Goal: Navigation & Orientation: Find specific page/section

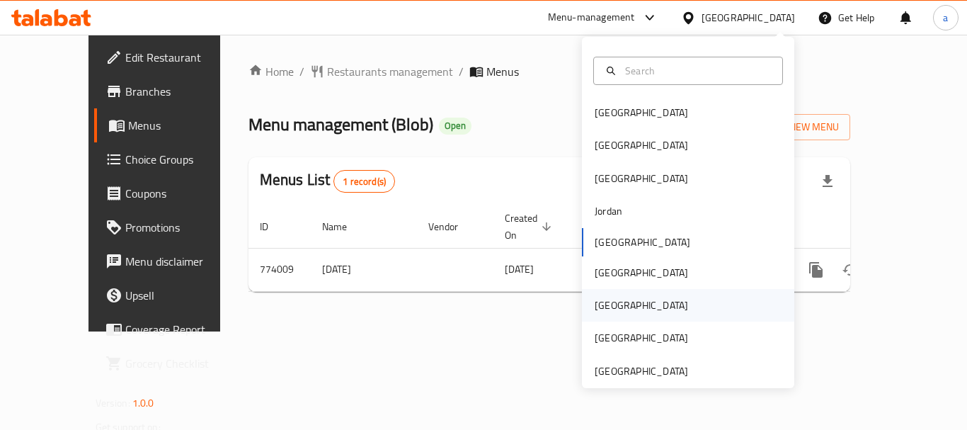
click at [616, 307] on div "[GEOGRAPHIC_DATA]" at bounding box center [642, 305] width 116 height 33
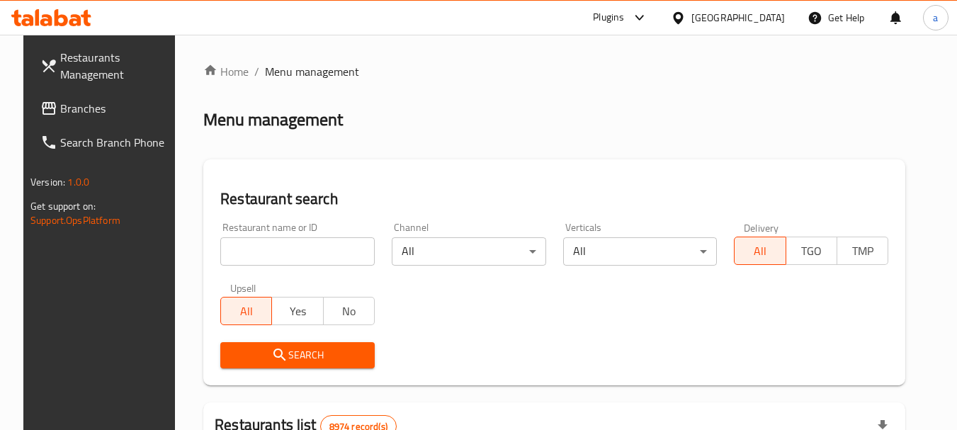
click at [78, 110] on span "Branches" at bounding box center [116, 108] width 112 height 17
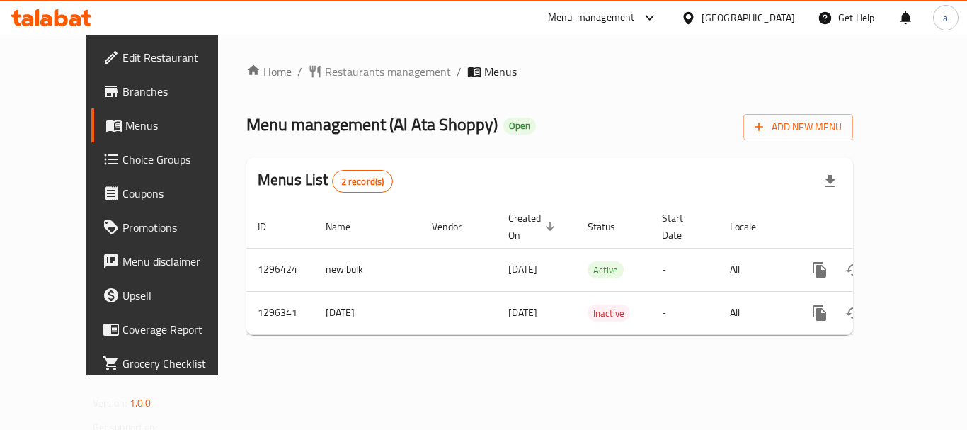
click at [436, 351] on div "Home / Restaurants management / Menus Menu management ( Al Ata Shoppy ) Open Ad…" at bounding box center [550, 205] width 664 height 340
